Goal: Task Accomplishment & Management: Manage account settings

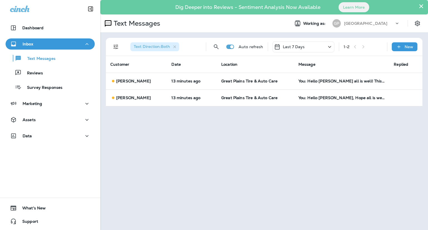
click at [295, 53] on div "Text Direction : Both Auto refresh Last 7 Days 1 - 2 New" at bounding box center [265, 47] width 310 height 18
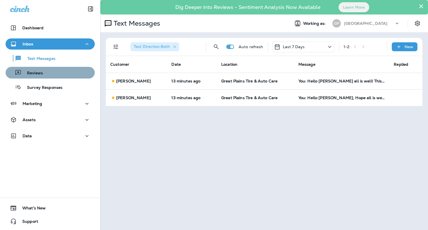
click at [69, 76] on div "Reviews" at bounding box center [50, 73] width 85 height 8
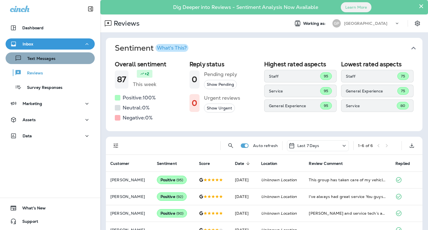
click at [54, 61] on p "Text Messages" at bounding box center [39, 58] width 34 height 5
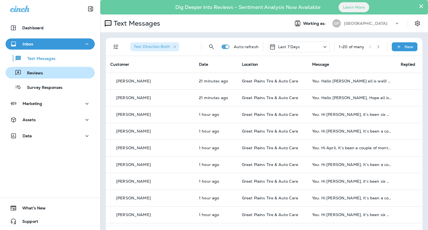
click at [52, 75] on div "Reviews" at bounding box center [50, 73] width 85 height 8
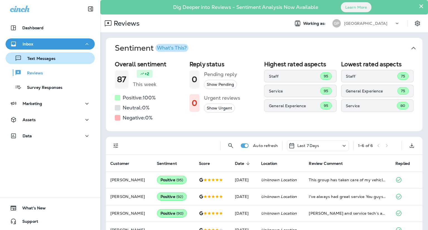
click at [58, 61] on div "Text Messages" at bounding box center [50, 58] width 85 height 8
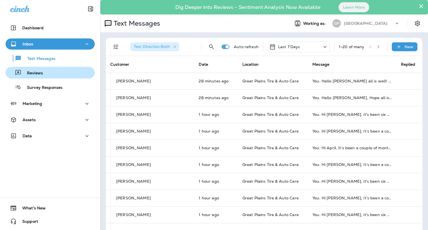
click at [47, 74] on div "Reviews" at bounding box center [50, 73] width 85 height 8
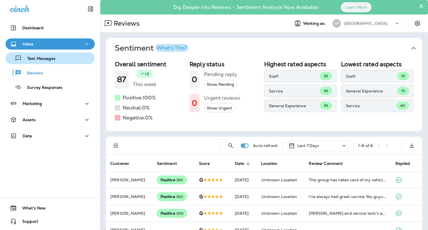
click at [46, 58] on p "Text Messages" at bounding box center [39, 58] width 34 height 5
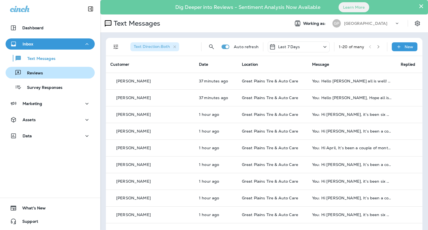
click at [53, 72] on div "Reviews" at bounding box center [50, 73] width 85 height 8
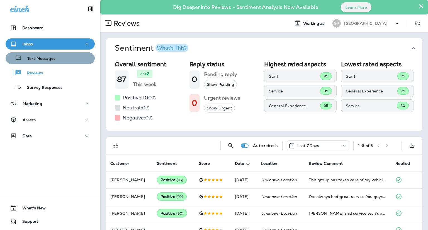
click at [52, 56] on p "Text Messages" at bounding box center [39, 58] width 34 height 5
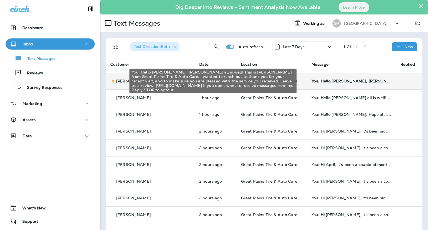
click at [328, 82] on div "You: Hello [PERSON_NAME], [PERSON_NAME] all is well! This is [PERSON_NAME] from…" at bounding box center [352, 81] width 80 height 4
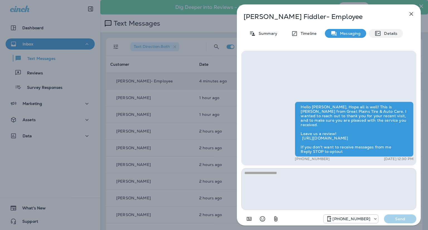
click at [384, 34] on p "Details" at bounding box center [389, 33] width 16 height 4
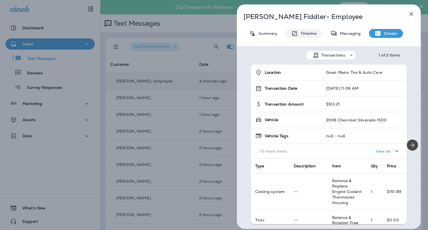
click at [306, 33] on p "Timeline" at bounding box center [307, 33] width 19 height 4
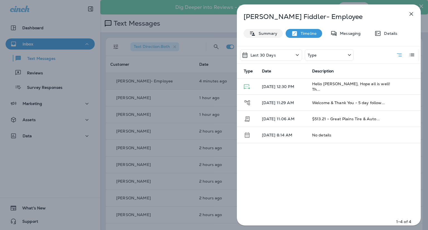
click at [263, 37] on div "Summary" at bounding box center [263, 33] width 39 height 9
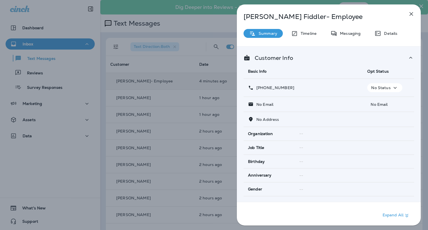
click at [380, 86] on p "No Status" at bounding box center [380, 88] width 19 height 4
click at [381, 100] on p "Opt out" at bounding box center [381, 101] width 15 height 4
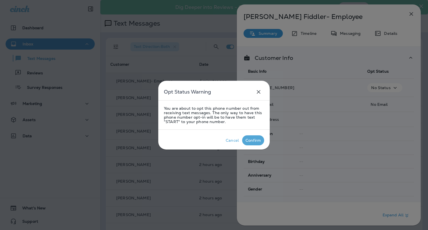
click at [251, 141] on div "Confirm" at bounding box center [253, 140] width 15 height 4
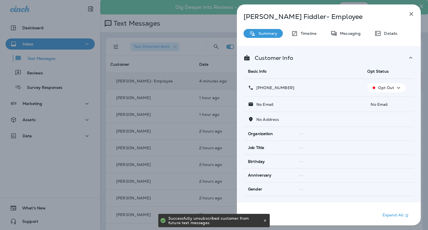
click at [190, 29] on div "[PERSON_NAME]- Employee Summary Timeline Messaging Details Customer Info Basic …" at bounding box center [214, 115] width 428 height 230
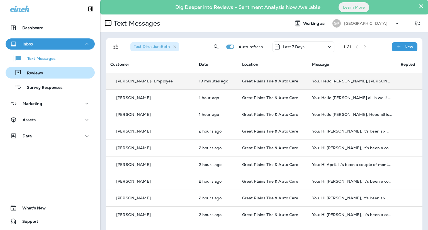
click at [35, 76] on div "Reviews" at bounding box center [25, 73] width 35 height 8
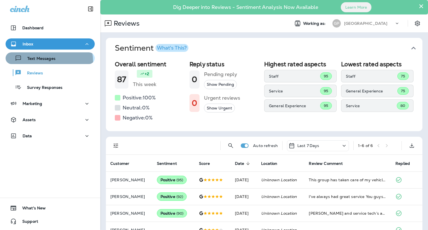
click at [39, 62] on div "Text Messages" at bounding box center [32, 58] width 48 height 8
